Goal: Task Accomplishment & Management: Complete application form

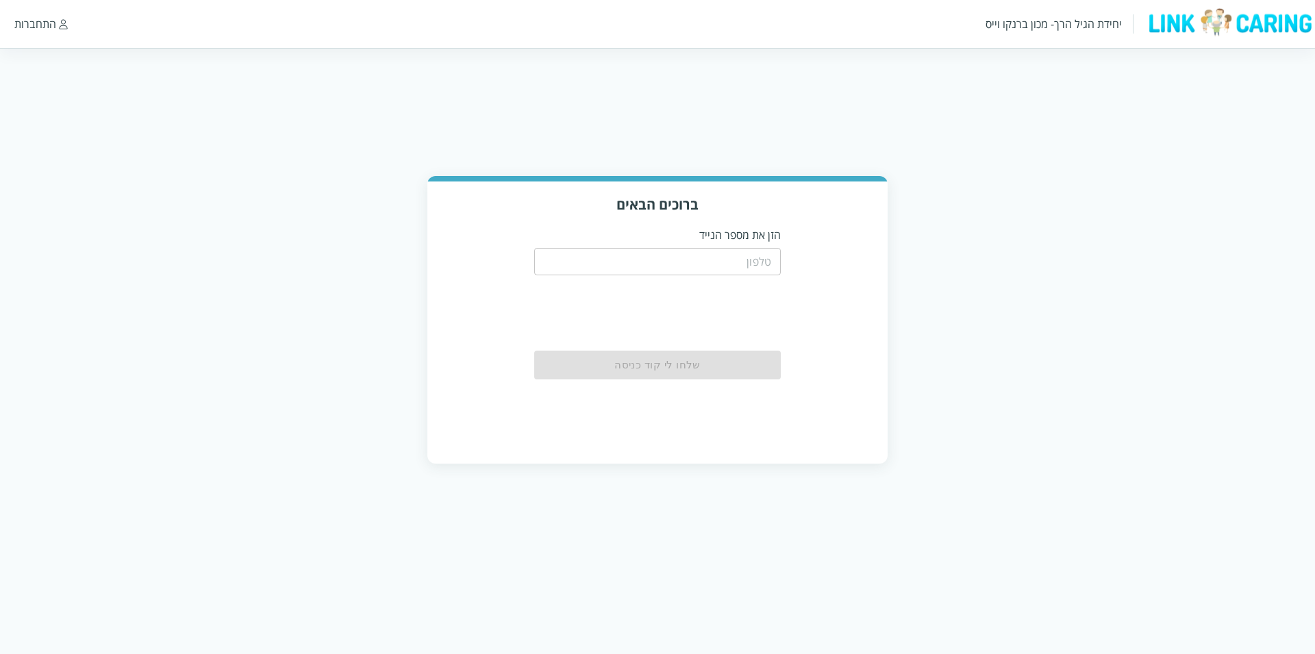
click at [290, 181] on div "ברוכים הבאים הזן את מספר הנייד ​ שלחו לי קוד כניסה" at bounding box center [657, 320] width 1315 height 288
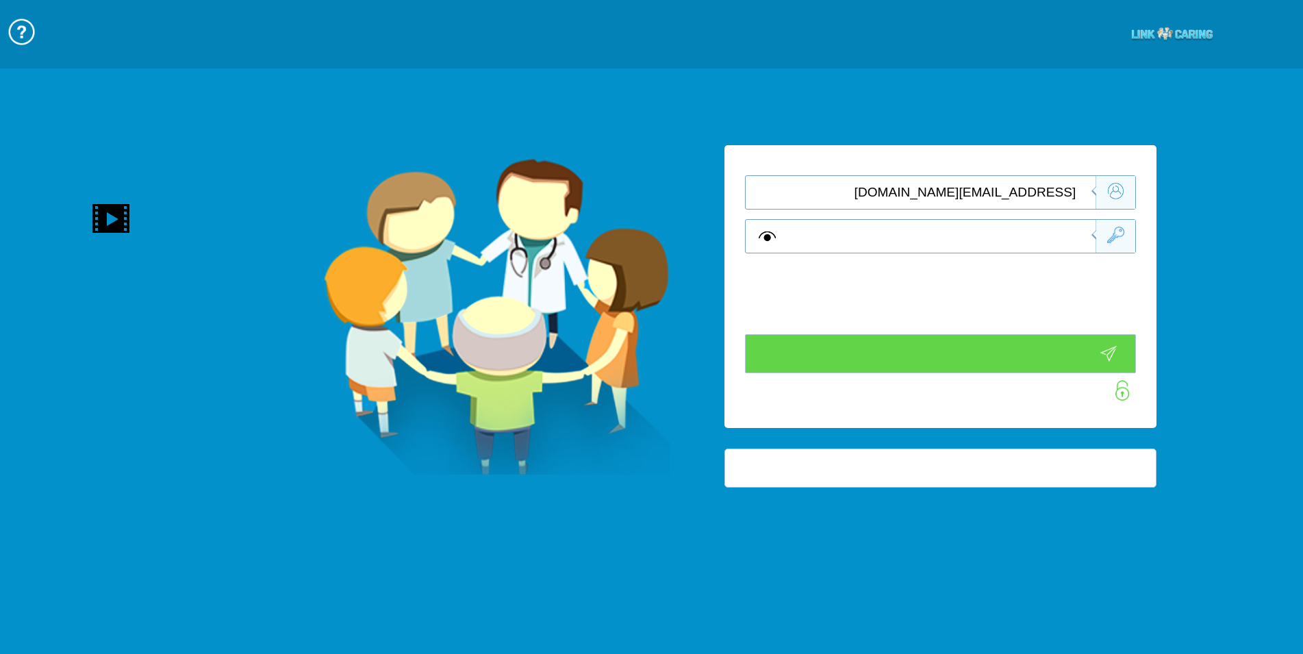
type input "התחבר עכשיו"
type input "עדיין לא? צור חשבון!"
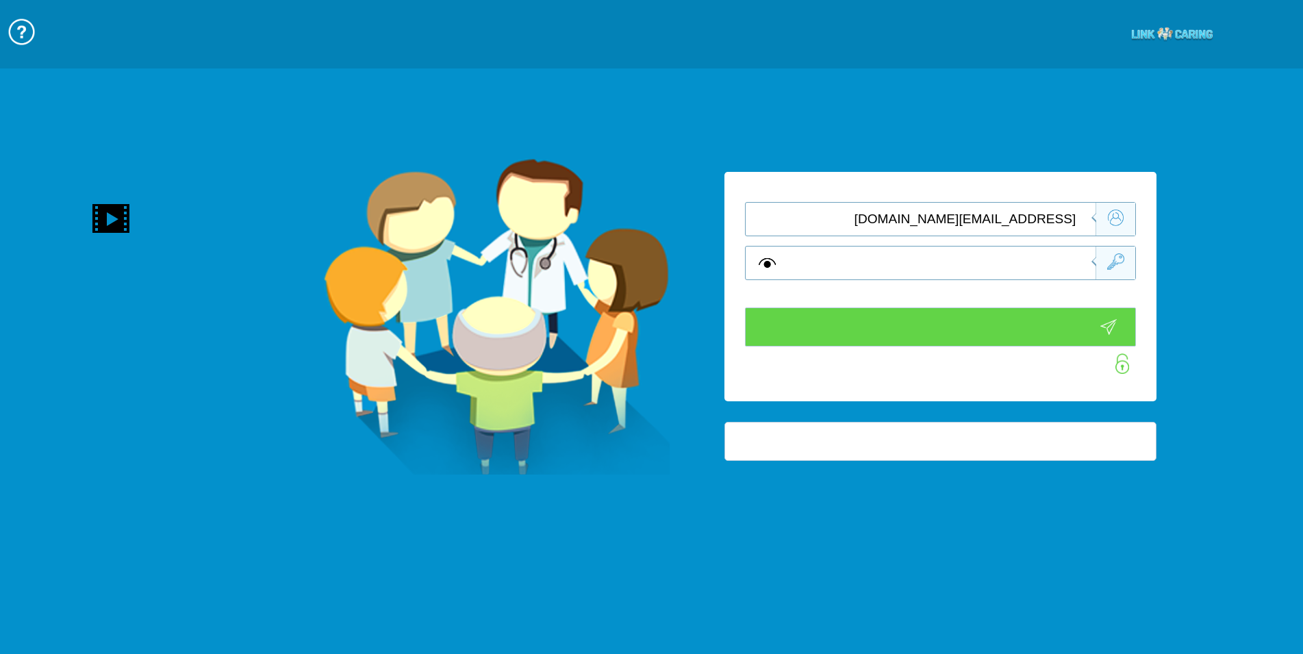
type input "התחבר עכשיו"
type input "עדיין לא? צור חשבון!"
type input "התחבר עכשיו"
type input "עדיין לא? צור חשבון!"
